Goal: Information Seeking & Learning: Learn about a topic

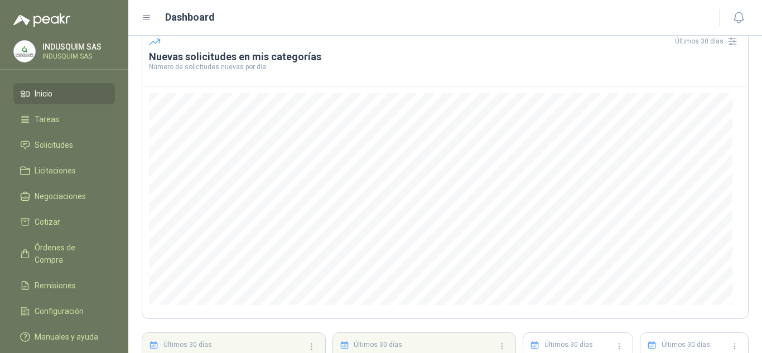
scroll to position [50, 0]
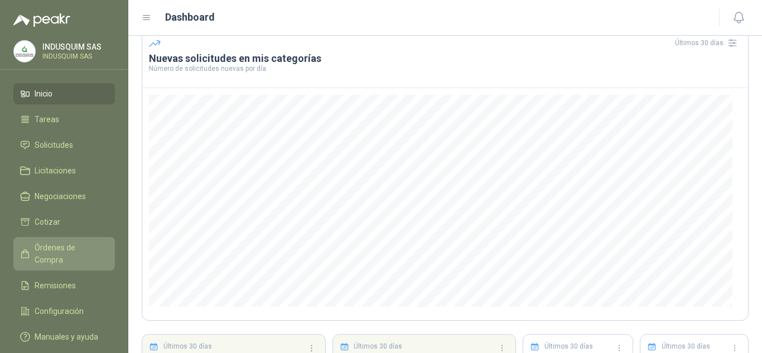
click at [57, 244] on span "Órdenes de Compra" at bounding box center [70, 253] width 70 height 25
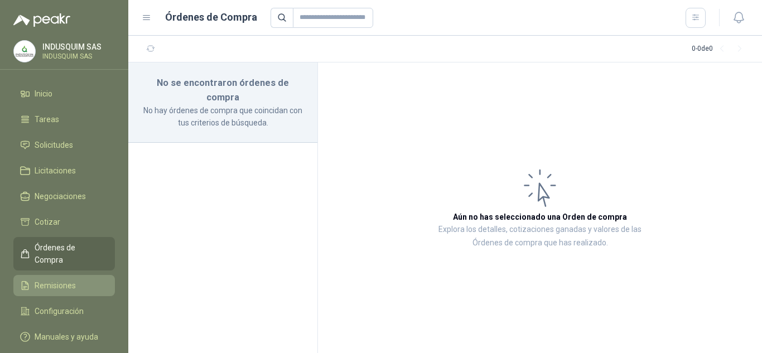
click at [55, 275] on link "Remisiones" at bounding box center [63, 285] width 101 height 21
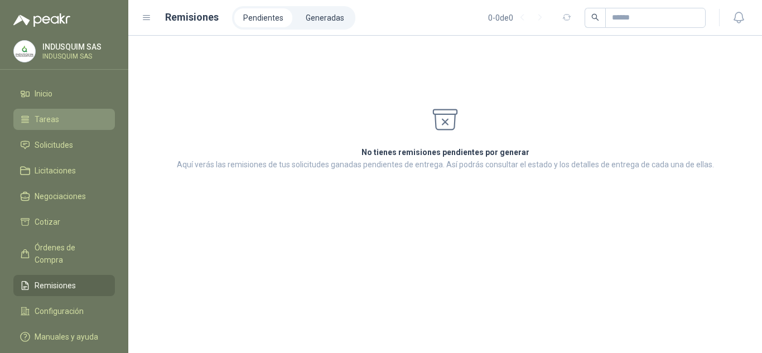
click at [85, 124] on li "Tareas" at bounding box center [64, 119] width 88 height 12
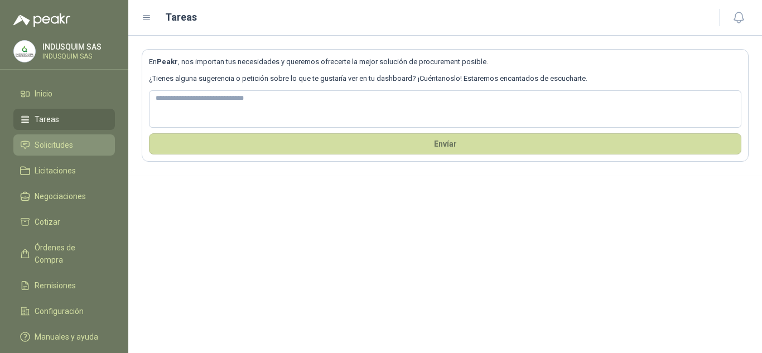
click at [80, 146] on li "Solicitudes" at bounding box center [64, 145] width 88 height 12
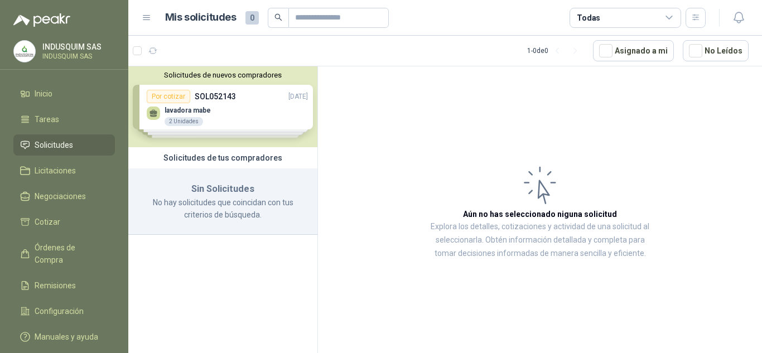
click at [221, 117] on div "Solicitudes de nuevos compradores Por cotizar SOL052143 [DATE] lavadora mabe 2 …" at bounding box center [222, 106] width 189 height 81
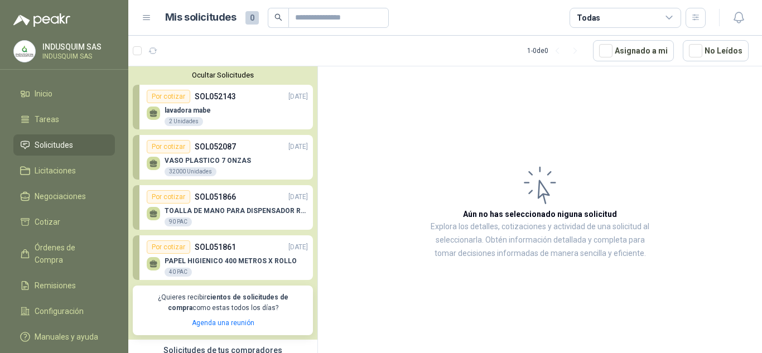
click at [235, 154] on div "VASO PLASTICO 7 ONZAS  32000 Unidades" at bounding box center [227, 164] width 161 height 23
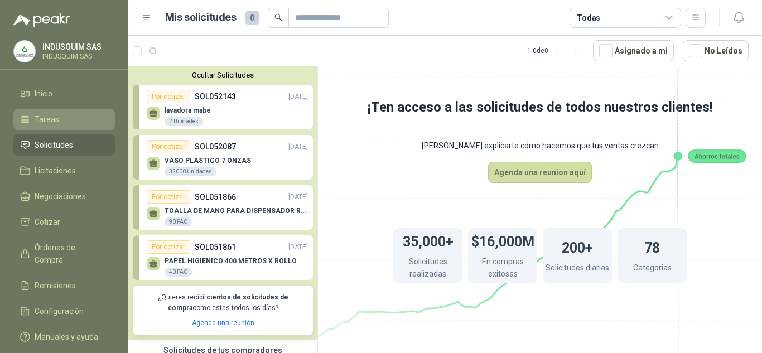
click at [69, 111] on link "Tareas" at bounding box center [63, 119] width 101 height 21
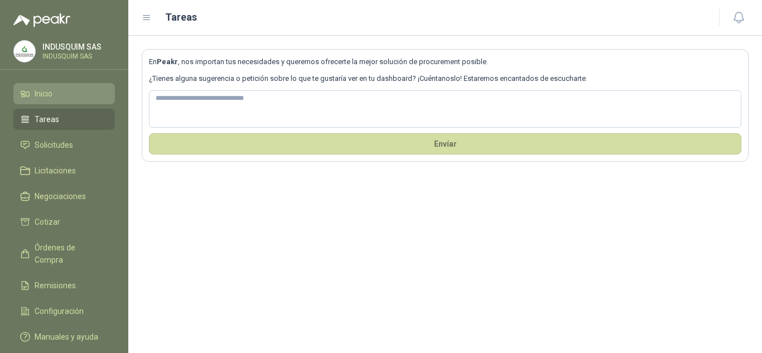
click at [82, 93] on li "Inicio" at bounding box center [64, 94] width 88 height 12
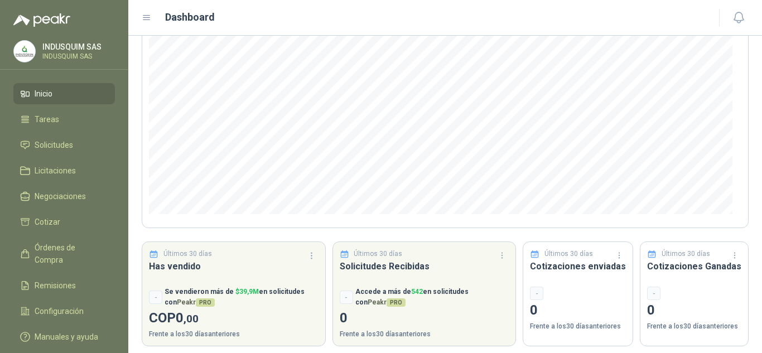
scroll to position [149, 0]
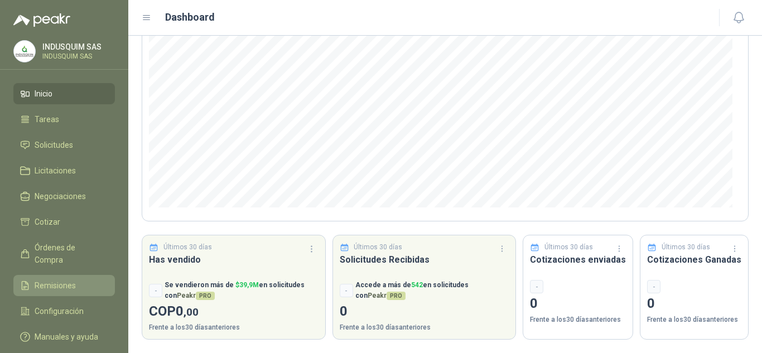
click at [56, 279] on span "Remisiones" at bounding box center [55, 285] width 41 height 12
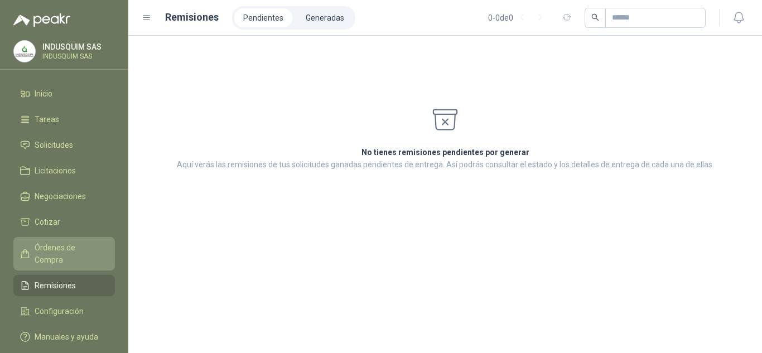
click at [85, 250] on span "Órdenes de Compra" at bounding box center [70, 253] width 70 height 25
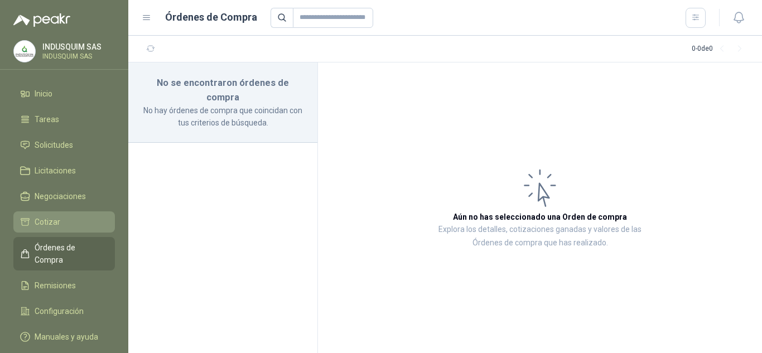
click at [100, 220] on li "Cotizar" at bounding box center [64, 222] width 88 height 12
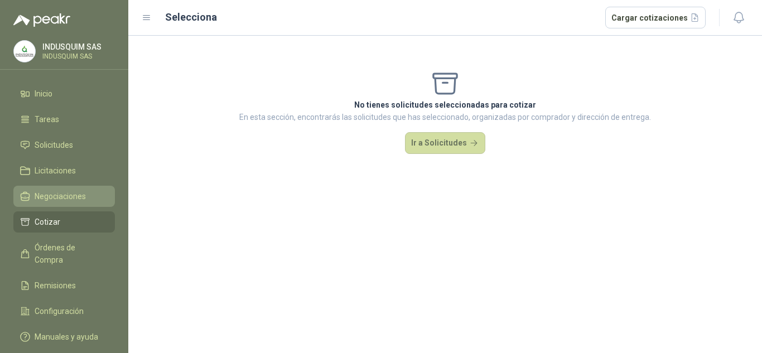
click at [94, 192] on li "Negociaciones" at bounding box center [64, 196] width 88 height 12
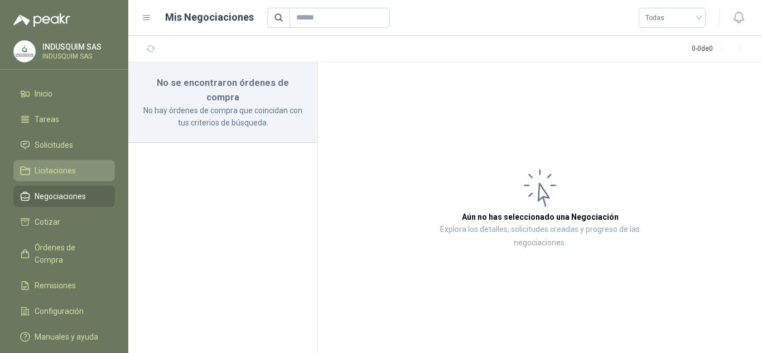
click at [88, 163] on link "Licitaciones" at bounding box center [63, 170] width 101 height 21
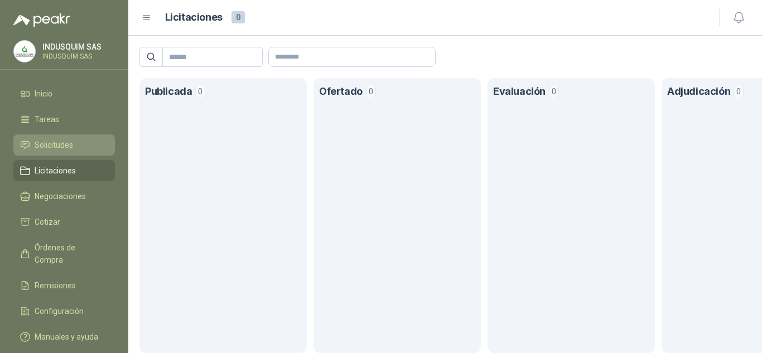
click at [84, 137] on link "Solicitudes" at bounding box center [63, 144] width 101 height 21
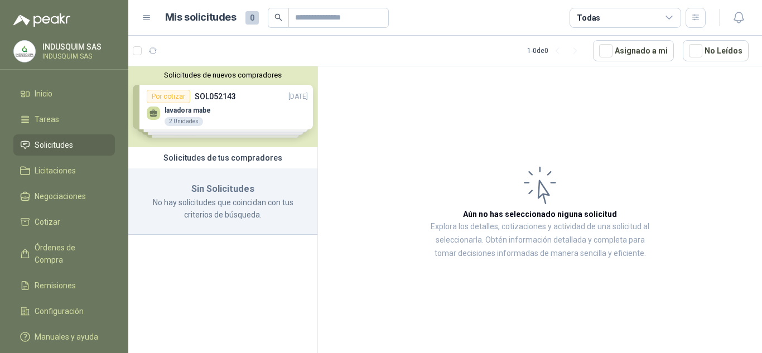
click at [172, 96] on div "Solicitudes de nuevos compradores Por cotizar SOL052143 [DATE] lavadora mabe 2 …" at bounding box center [222, 106] width 189 height 81
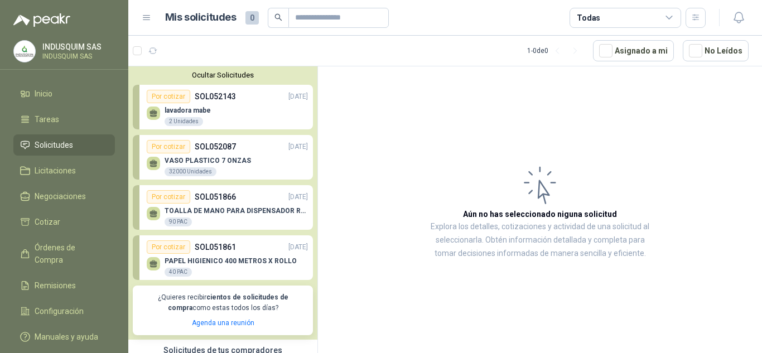
click at [172, 96] on div "Por cotizar" at bounding box center [168, 96] width 43 height 13
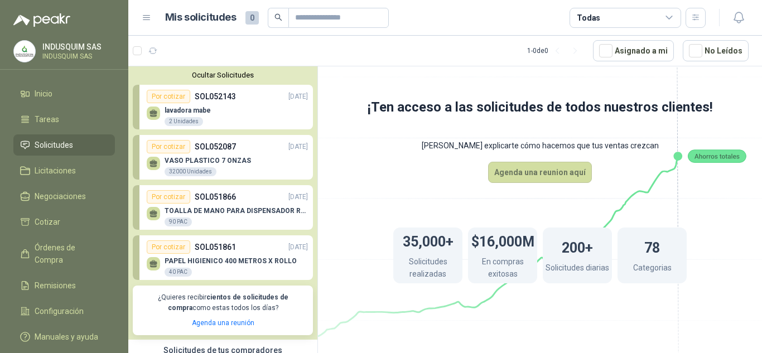
click at [238, 158] on p "VASO PLASTICO 7 ONZAS" at bounding box center [207, 161] width 86 height 8
click at [51, 117] on span "Tareas" at bounding box center [47, 119] width 25 height 12
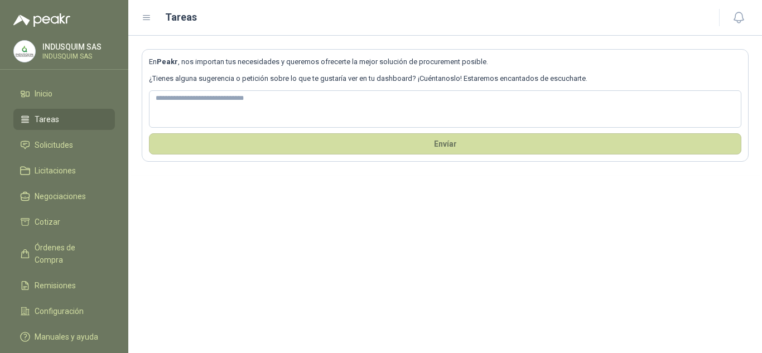
click at [32, 46] on img at bounding box center [24, 51] width 21 height 21
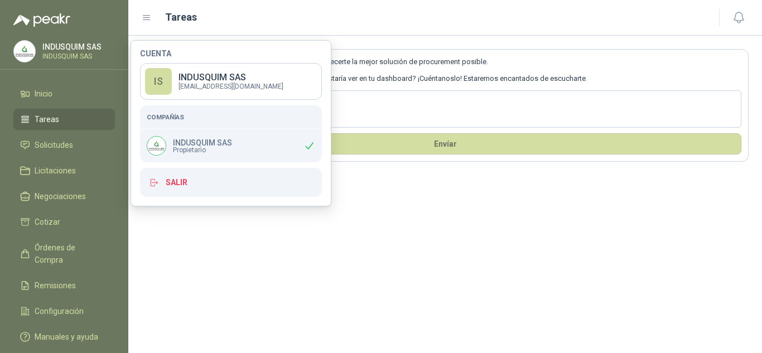
click at [156, 143] on img at bounding box center [156, 146] width 18 height 18
click at [72, 305] on span "Configuración" at bounding box center [59, 311] width 49 height 12
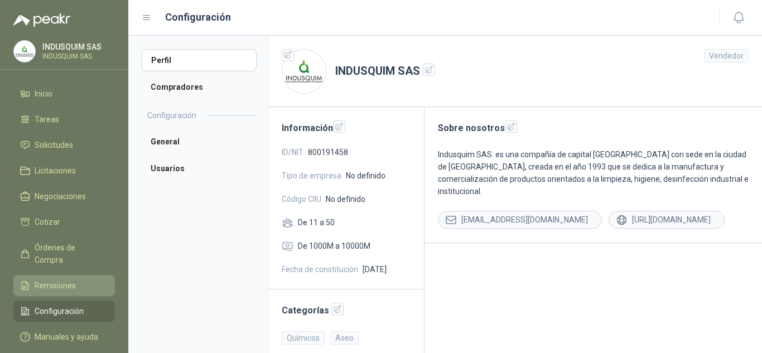
click at [71, 279] on span "Remisiones" at bounding box center [55, 285] width 41 height 12
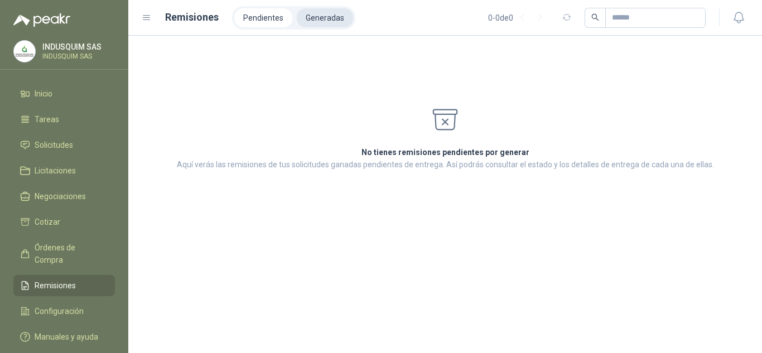
click at [302, 15] on li "Generadas" at bounding box center [325, 17] width 56 height 19
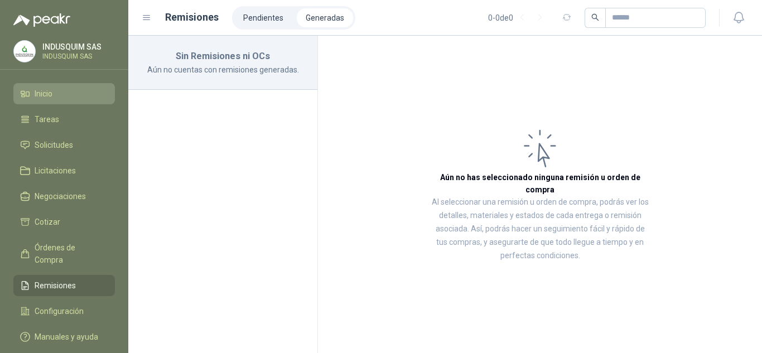
click at [52, 99] on span "Inicio" at bounding box center [44, 94] width 18 height 12
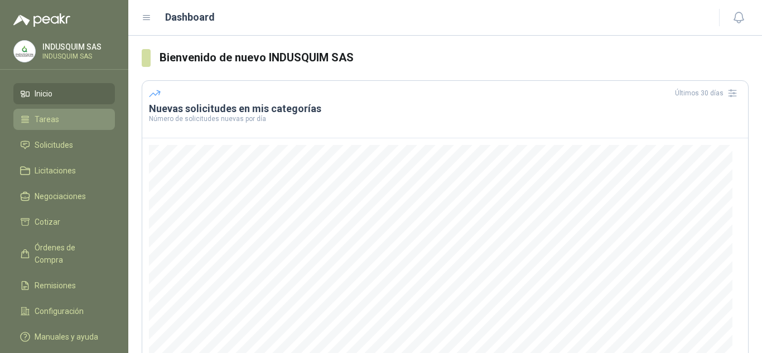
click at [75, 121] on li "Tareas" at bounding box center [64, 119] width 88 height 12
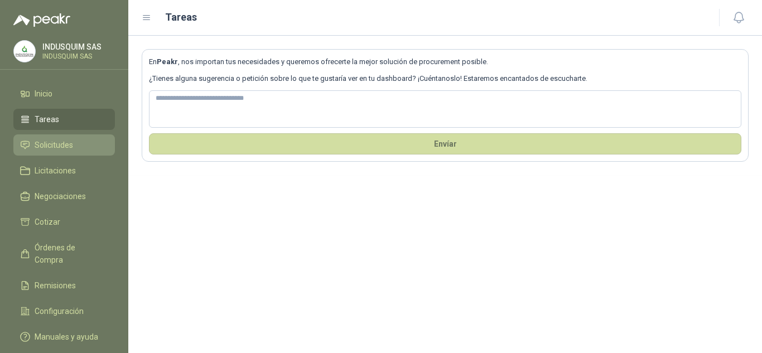
click at [63, 150] on span "Solicitudes" at bounding box center [54, 145] width 38 height 12
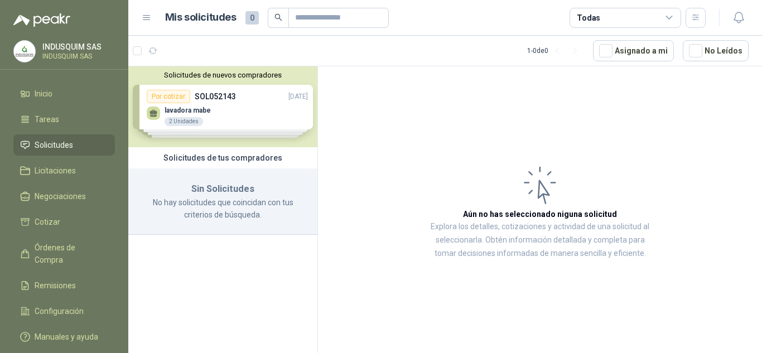
click at [229, 102] on div "Solicitudes de nuevos compradores Por cotizar SOL052143 [DATE] lavadora mabe 2 …" at bounding box center [222, 106] width 189 height 81
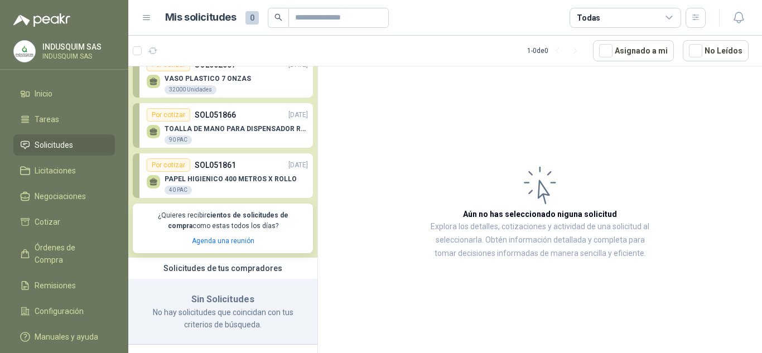
scroll to position [86, 0]
